Goal: Task Accomplishment & Management: Manage account settings

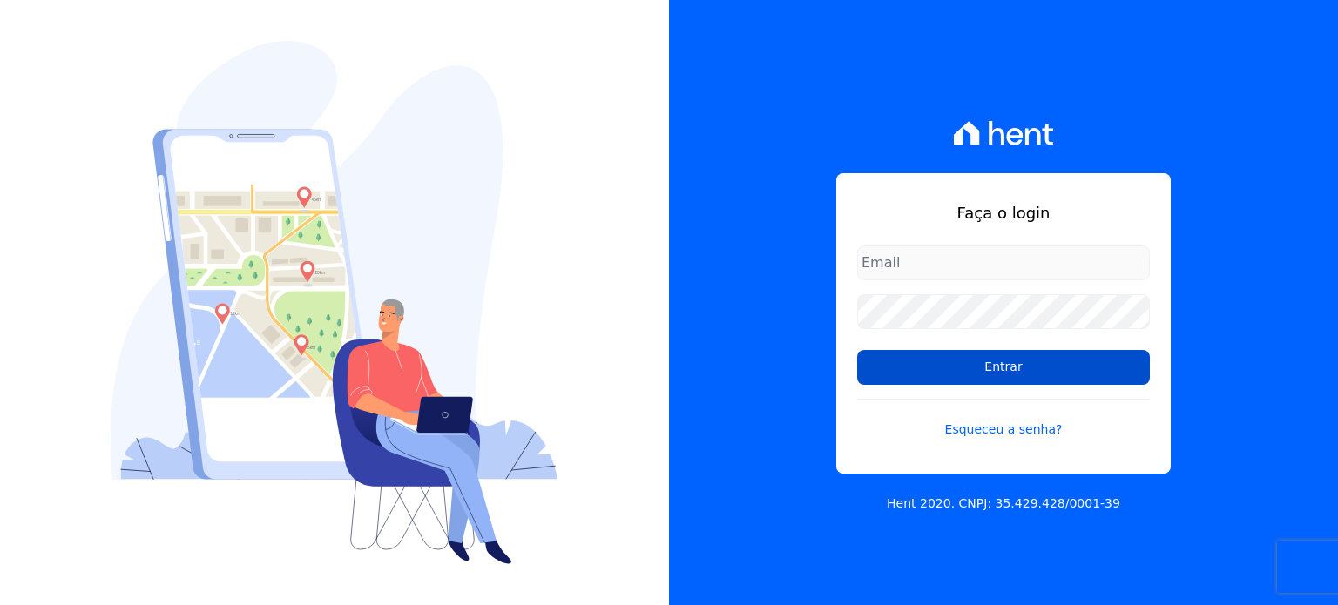
type input "[EMAIL_ADDRESS][DOMAIN_NAME]"
click at [986, 373] on input "Entrar" at bounding box center [1003, 367] width 293 height 35
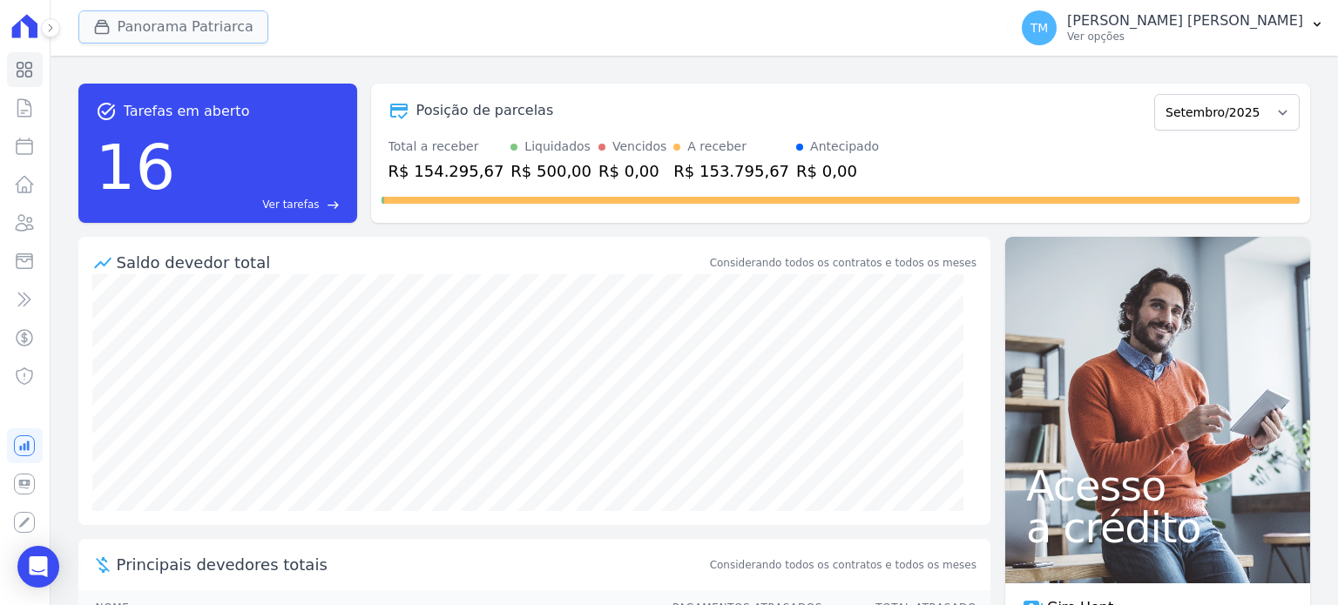
click at [122, 34] on button "Panorama Patriarca" at bounding box center [173, 26] width 190 height 33
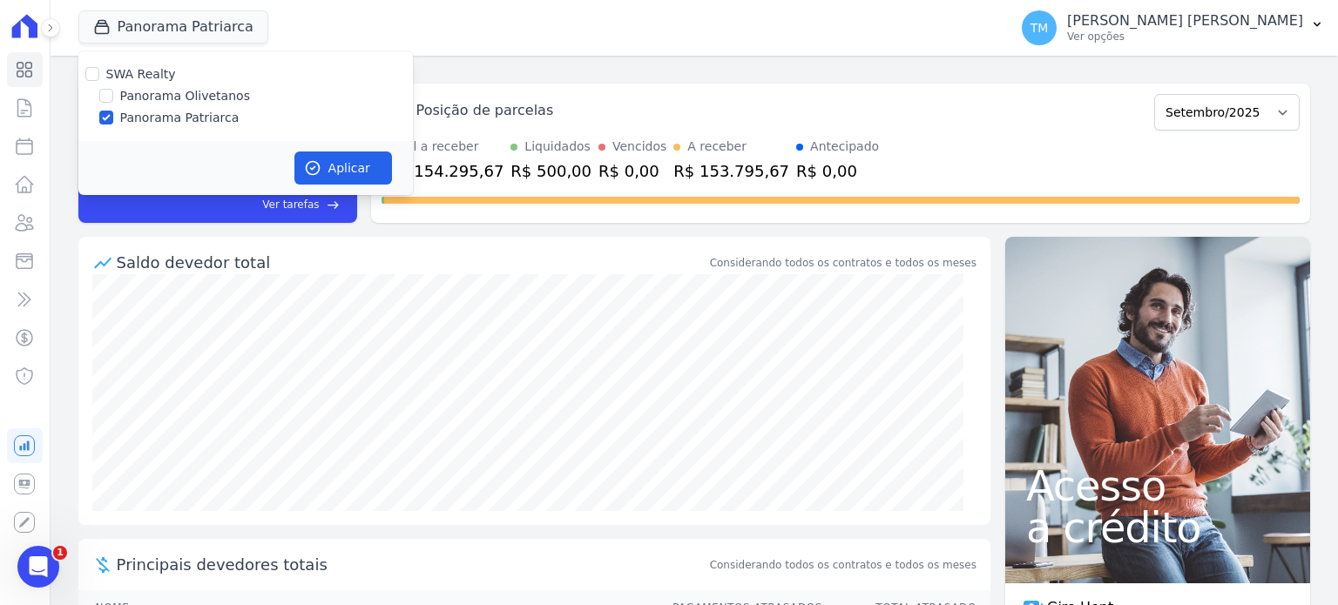
click at [174, 102] on label "Panorama Olivetanos" at bounding box center [185, 96] width 130 height 18
click at [113, 102] on input "Panorama Olivetanos" at bounding box center [106, 96] width 14 height 14
checkbox input "true"
click at [174, 117] on label "Panorama Patriarca" at bounding box center [179, 118] width 119 height 18
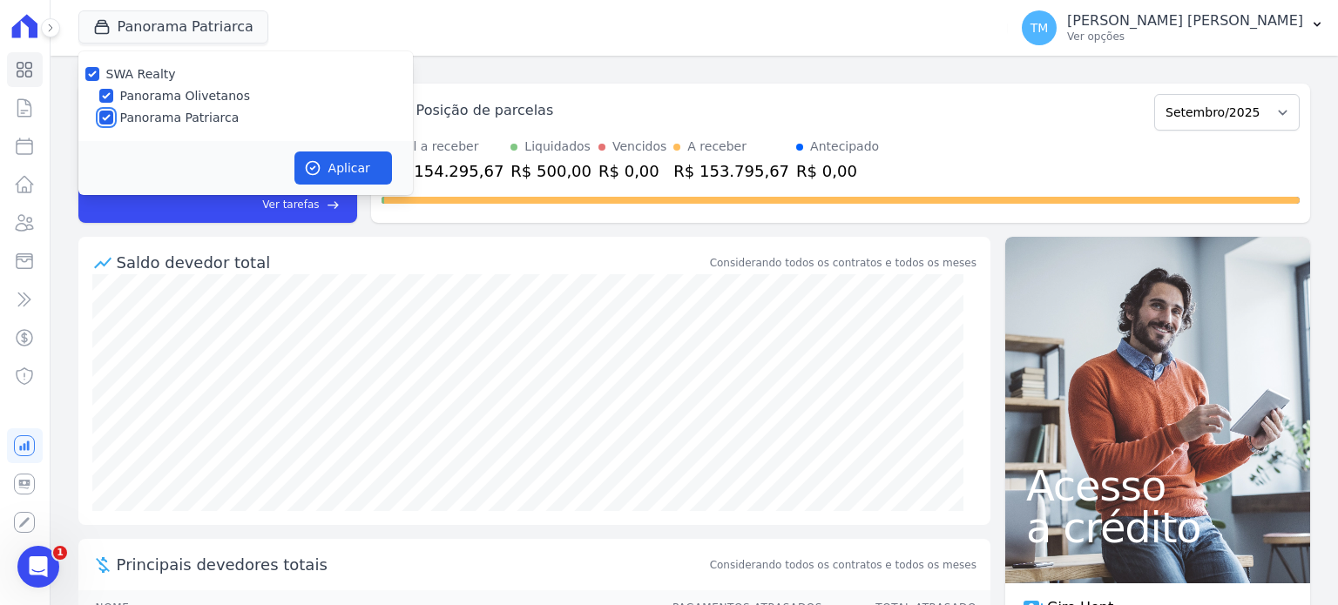
click at [113, 117] on input "Panorama Patriarca" at bounding box center [106, 118] width 14 height 14
checkbox input "false"
click at [349, 179] on button "Aplicar" at bounding box center [343, 168] width 98 height 33
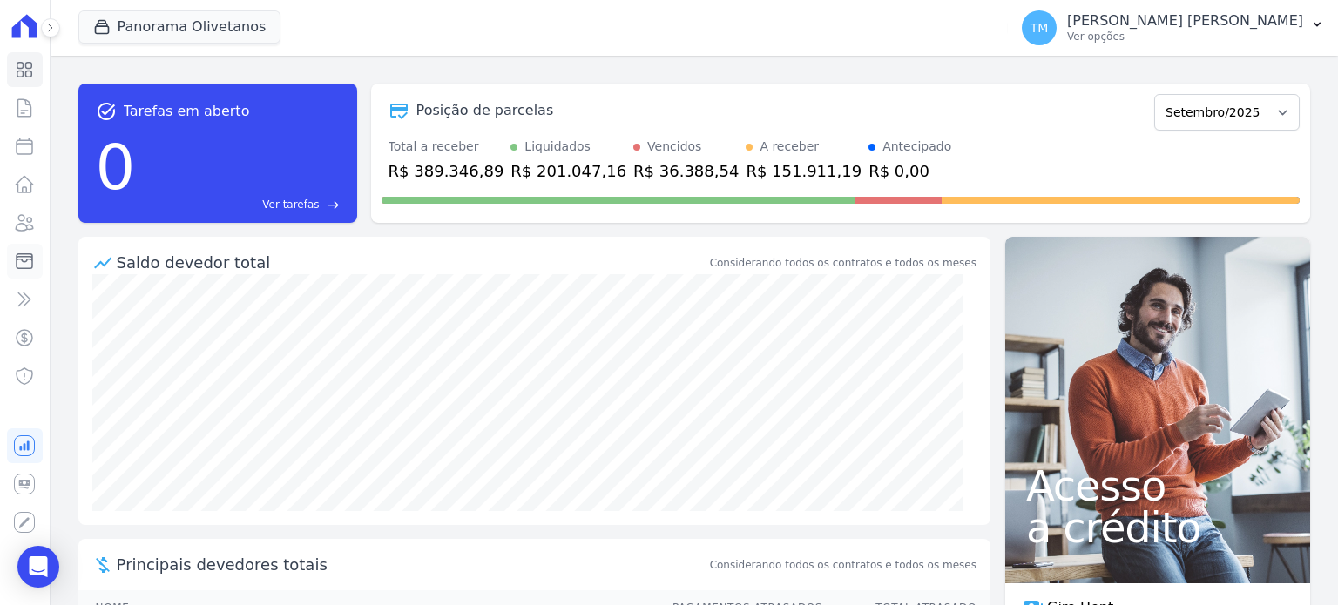
click at [19, 261] on icon at bounding box center [24, 261] width 21 height 21
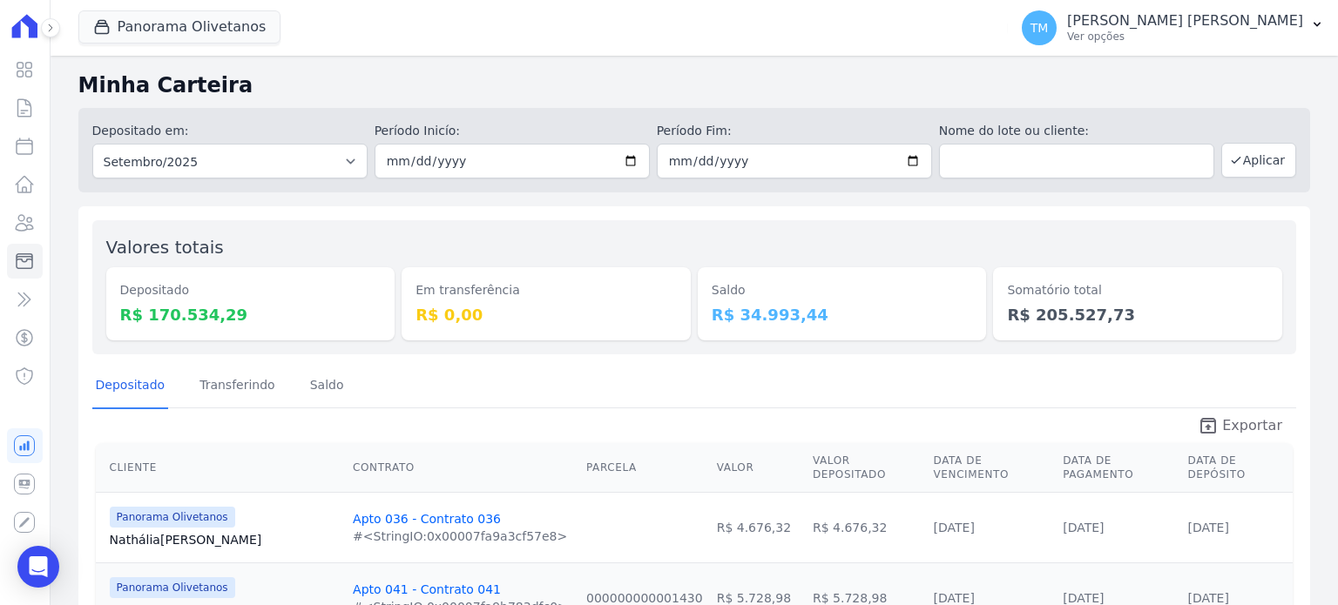
click at [1230, 415] on span "Exportar" at bounding box center [1252, 425] width 60 height 21
click at [1264, 47] on button "TM [PERSON_NAME] [PERSON_NAME] Ver opções" at bounding box center [1173, 27] width 330 height 49
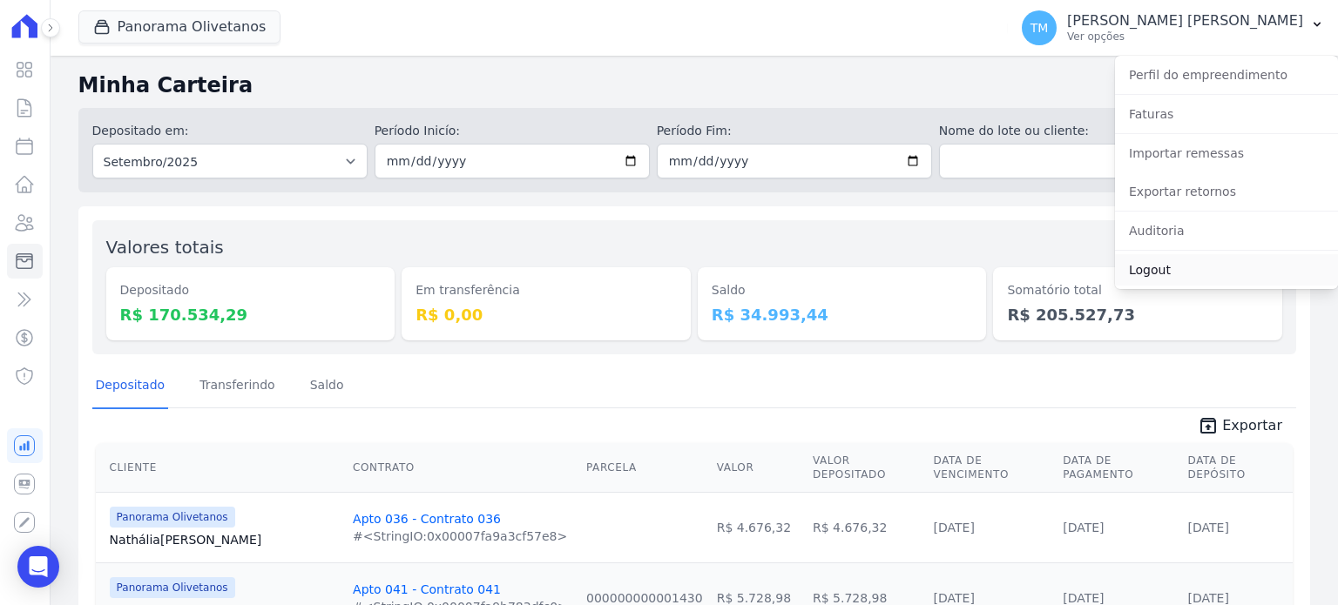
click at [1169, 269] on link "Logout" at bounding box center [1226, 269] width 223 height 31
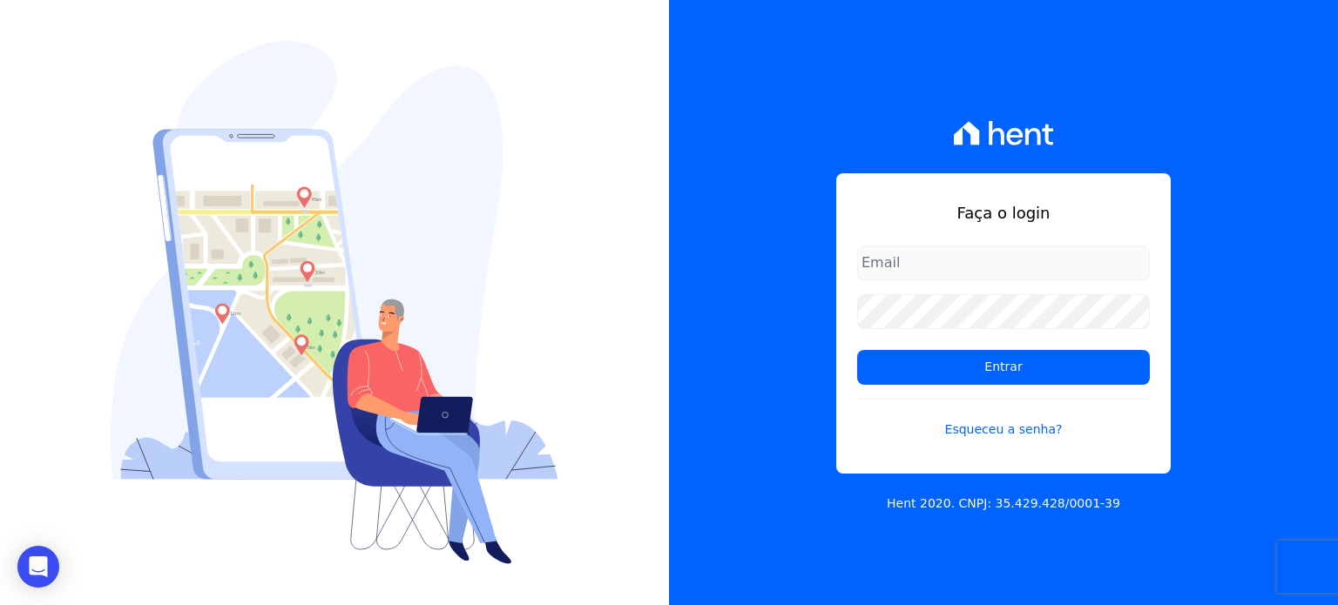
type input "[EMAIL_ADDRESS][DOMAIN_NAME]"
